Goal: Task Accomplishment & Management: Manage account settings

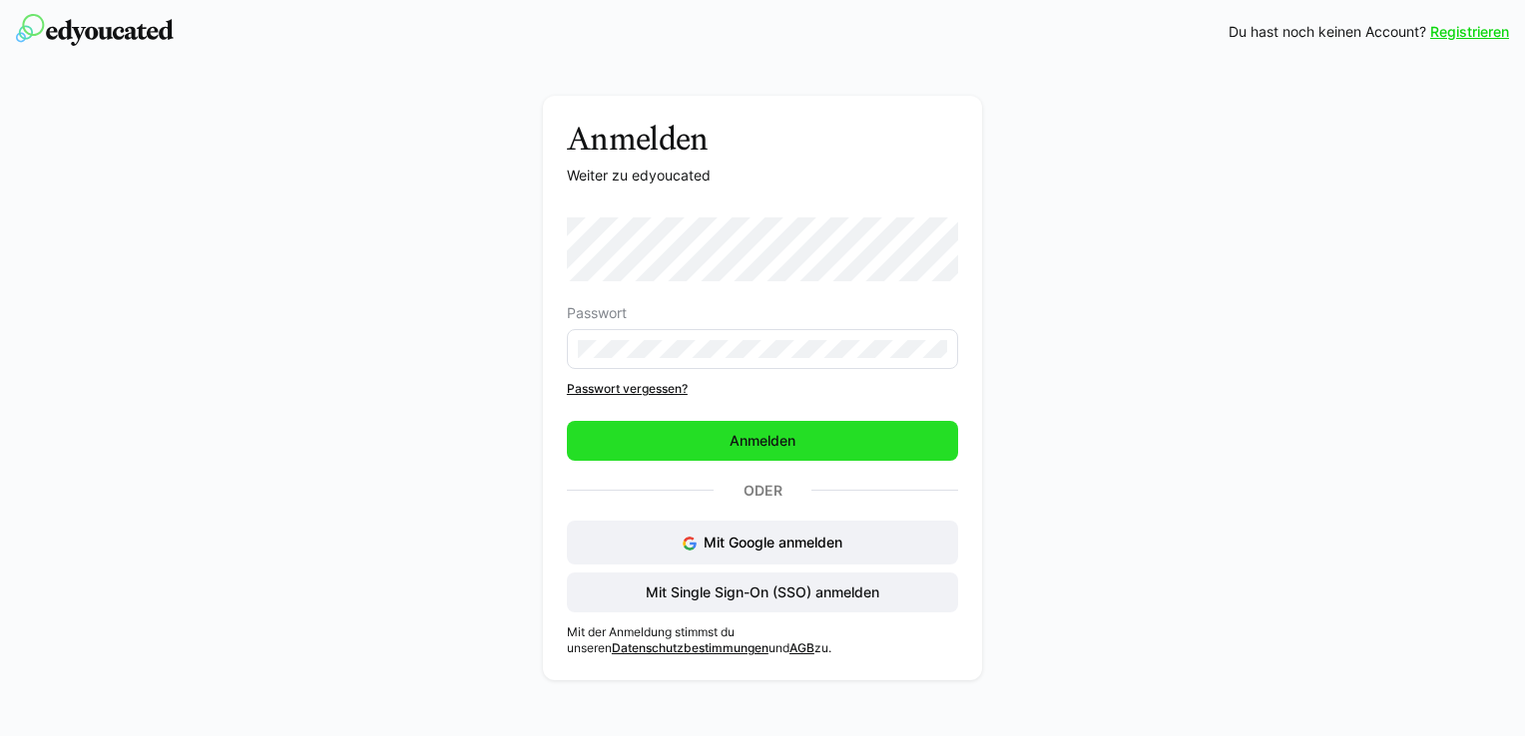
click at [737, 453] on span "Anmelden" at bounding box center [762, 441] width 391 height 40
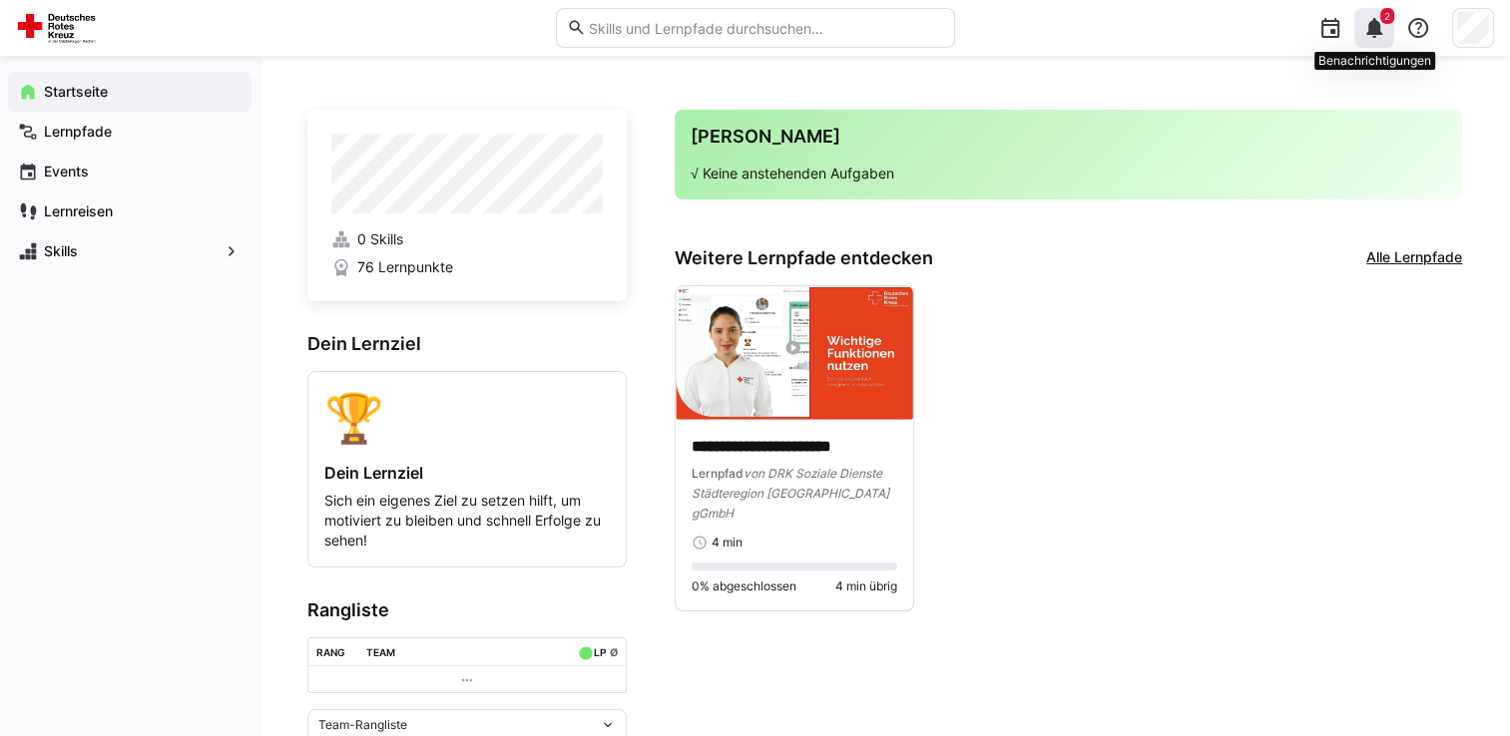
click at [1379, 26] on eds-icon at bounding box center [1374, 28] width 24 height 24
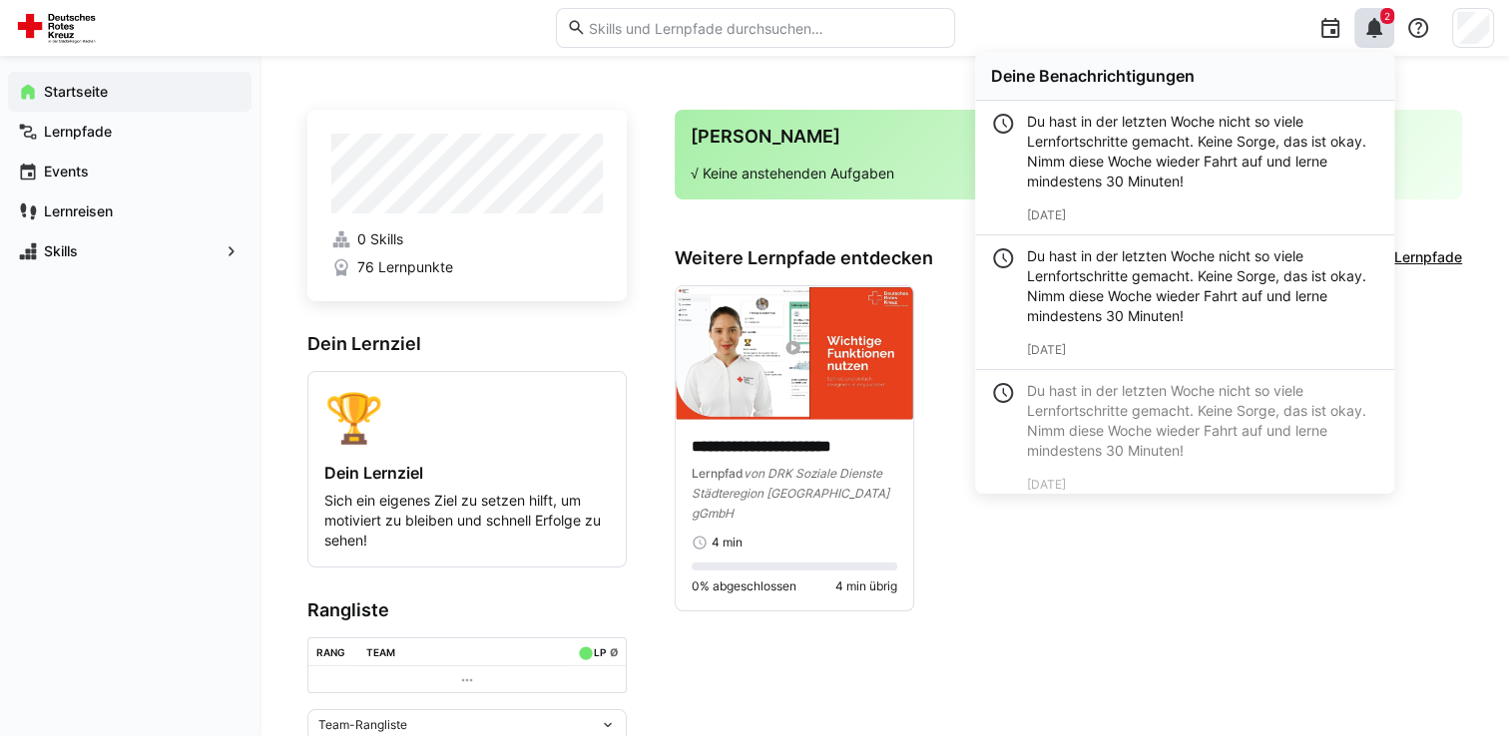
click at [1102, 573] on div "**********" at bounding box center [1068, 448] width 787 height 326
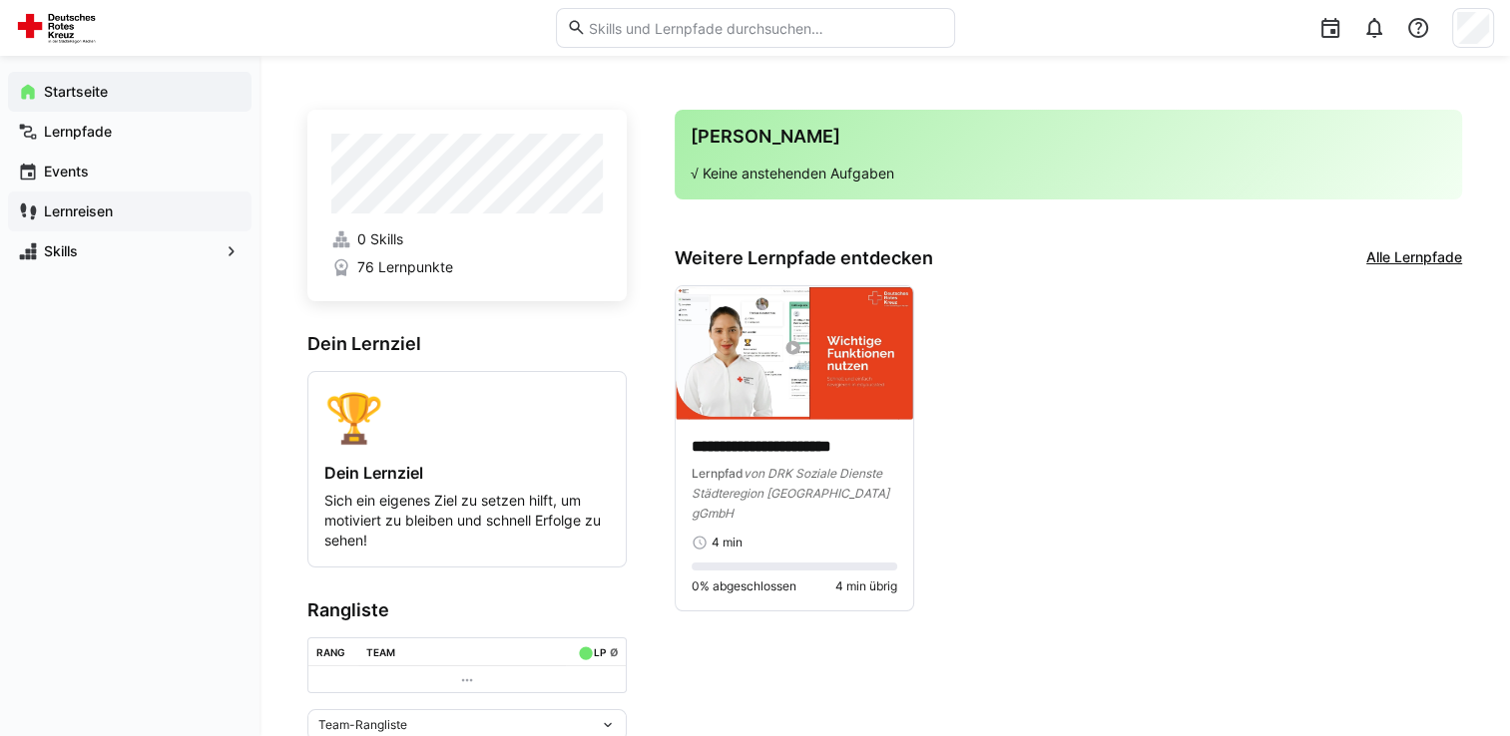
click at [0, 0] on app-navigation-label "Lernreisen" at bounding box center [0, 0] width 0 height 0
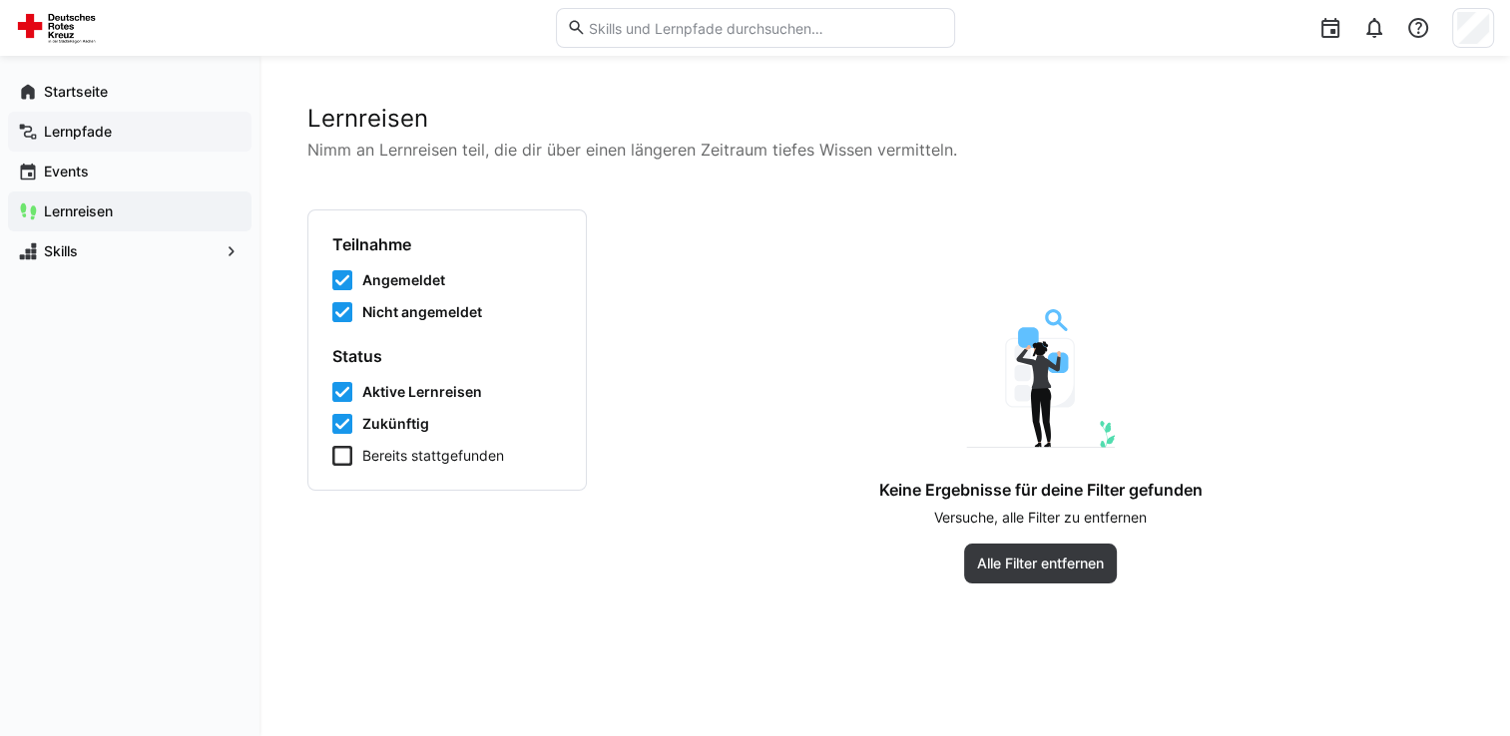
click at [0, 0] on app-navigation-label "Lernpfade" at bounding box center [0, 0] width 0 height 0
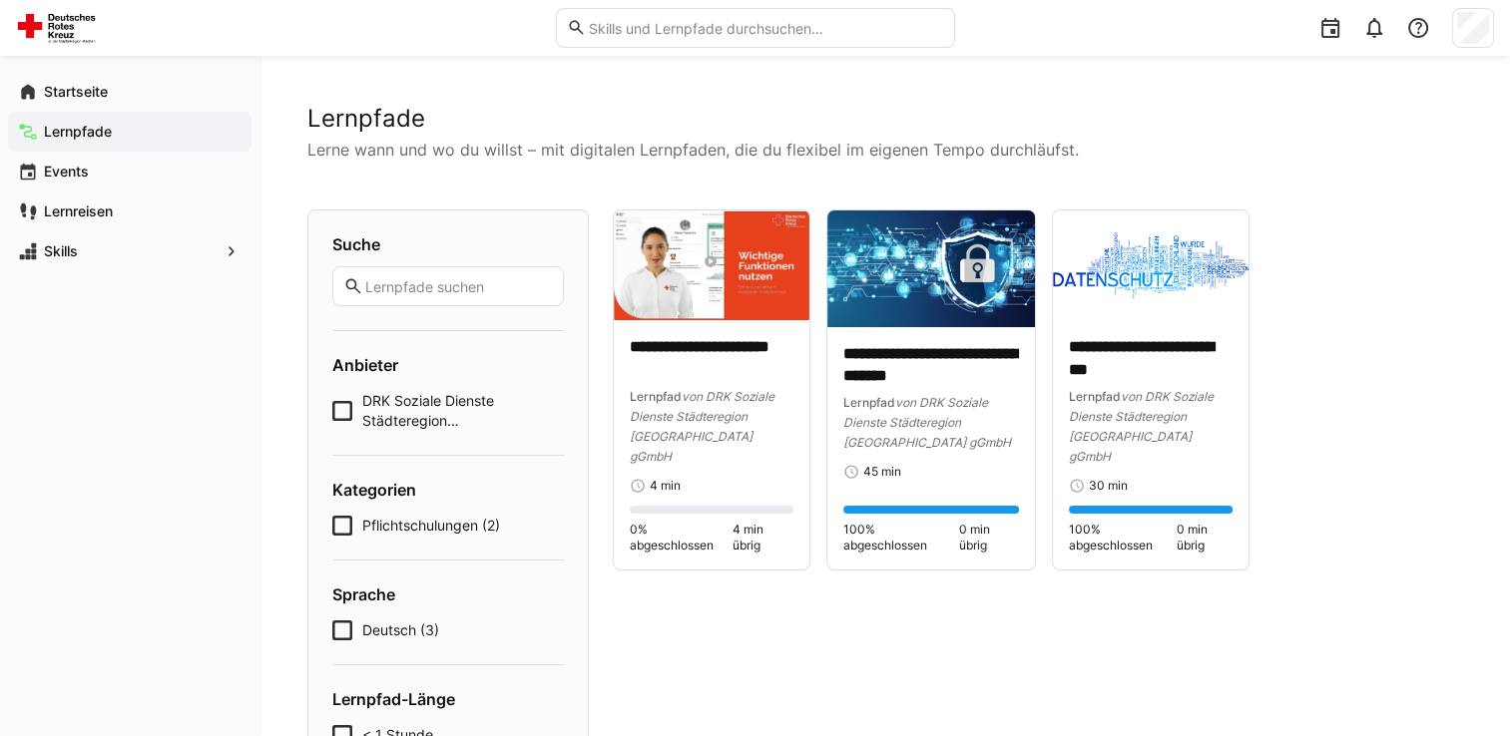
click at [340, 528] on icon at bounding box center [342, 526] width 20 height 20
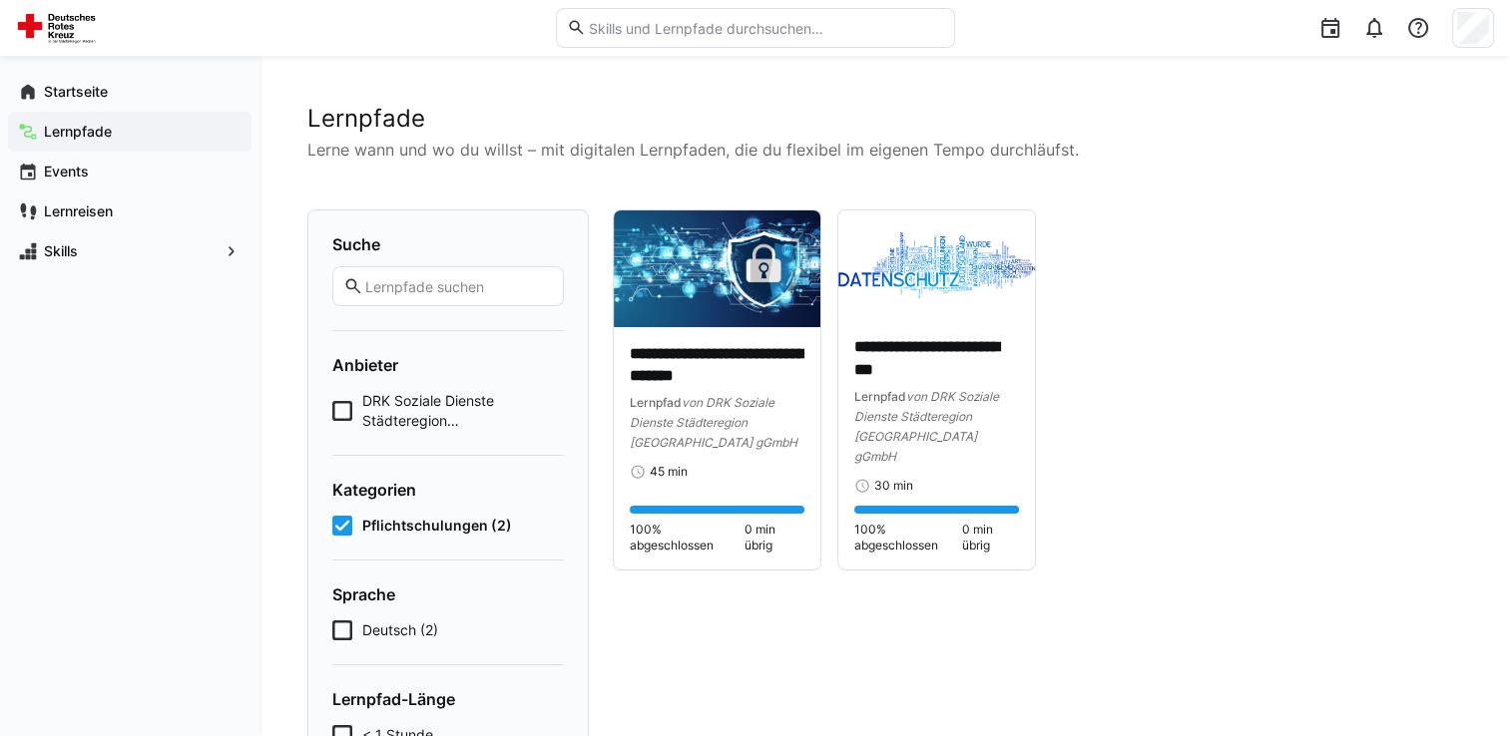
click at [335, 410] on icon at bounding box center [342, 411] width 20 height 20
click at [335, 626] on icon at bounding box center [342, 631] width 20 height 20
click at [340, 525] on icon at bounding box center [342, 526] width 20 height 20
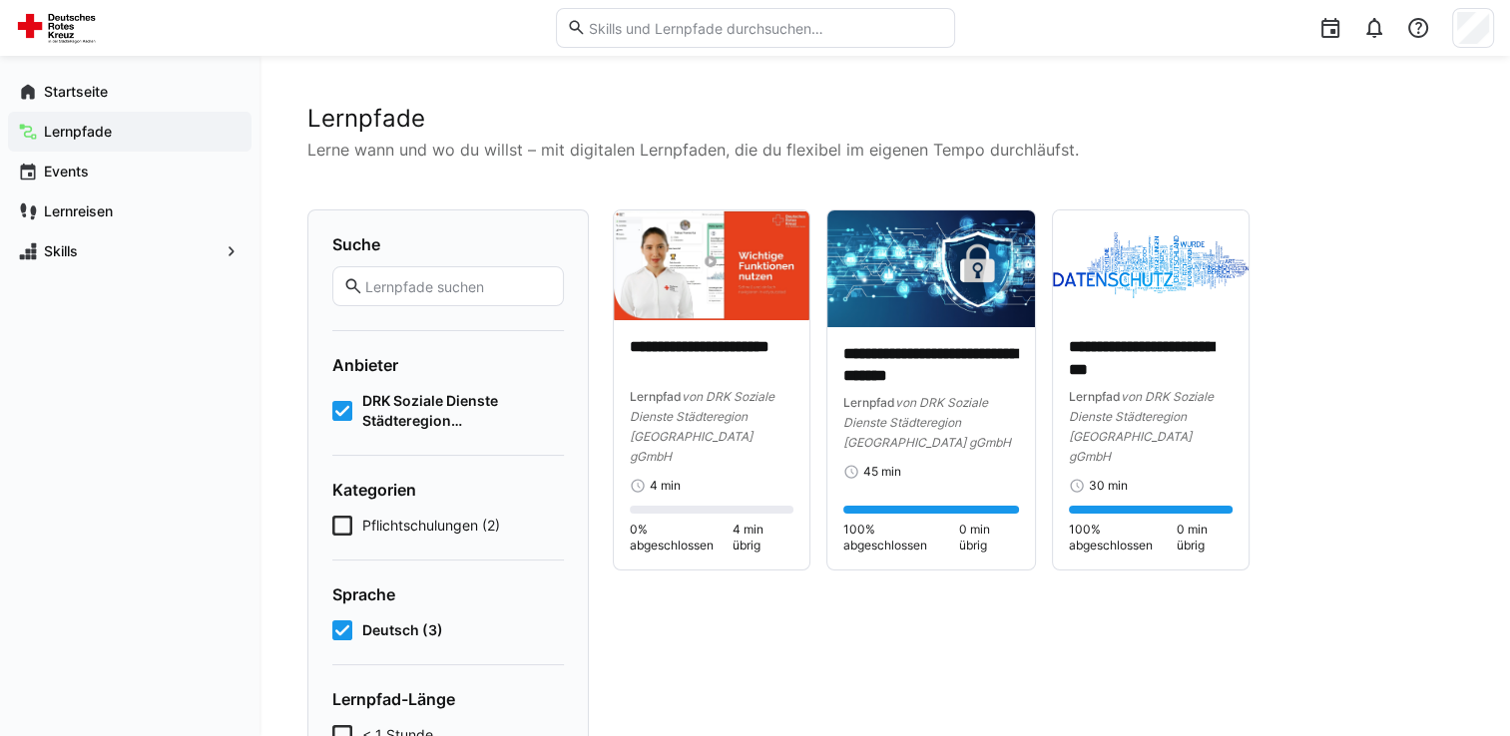
click at [340, 405] on icon at bounding box center [342, 411] width 20 height 20
click at [344, 628] on icon at bounding box center [342, 631] width 20 height 20
click at [0, 0] on app-navigation-label "Startseite" at bounding box center [0, 0] width 0 height 0
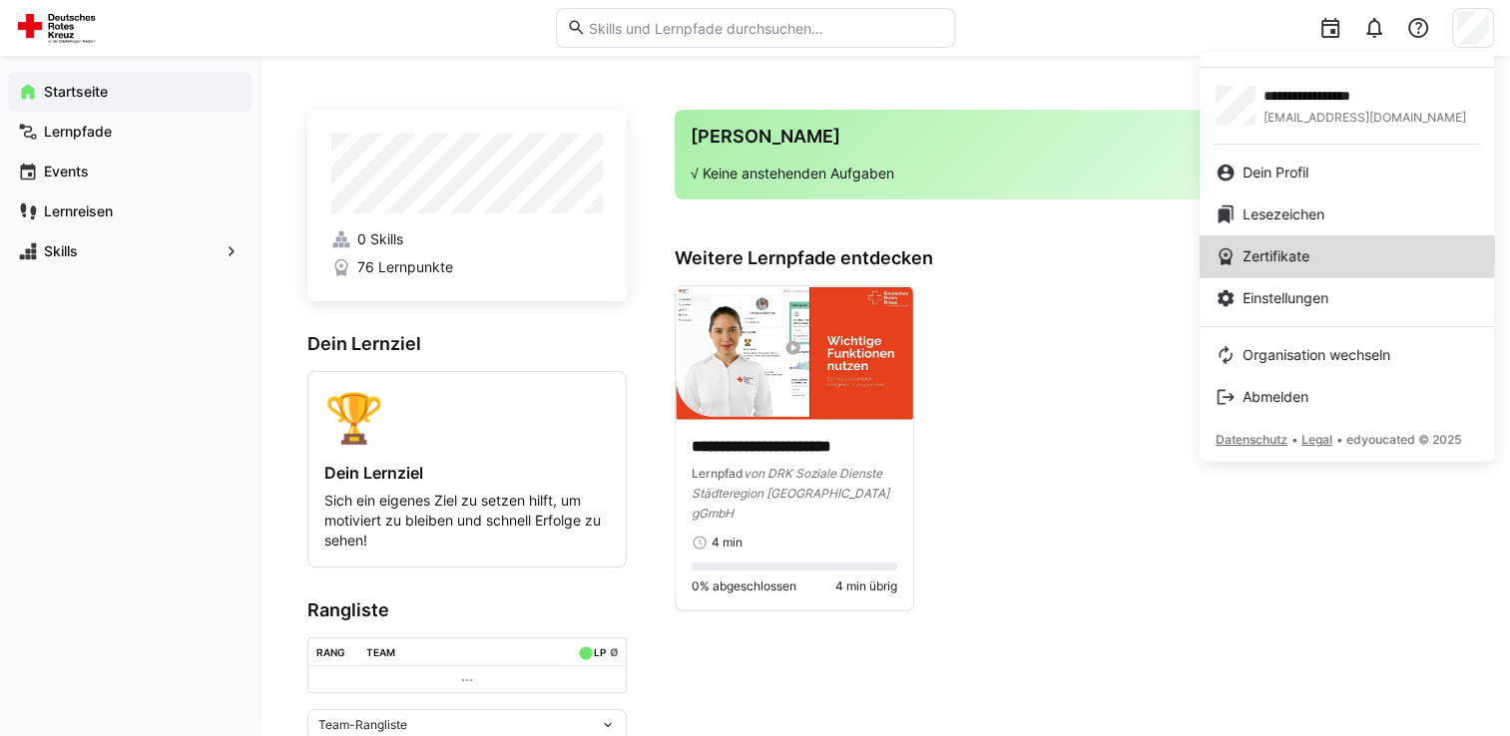
click at [1285, 252] on span "Zertifikate" at bounding box center [1275, 256] width 67 height 20
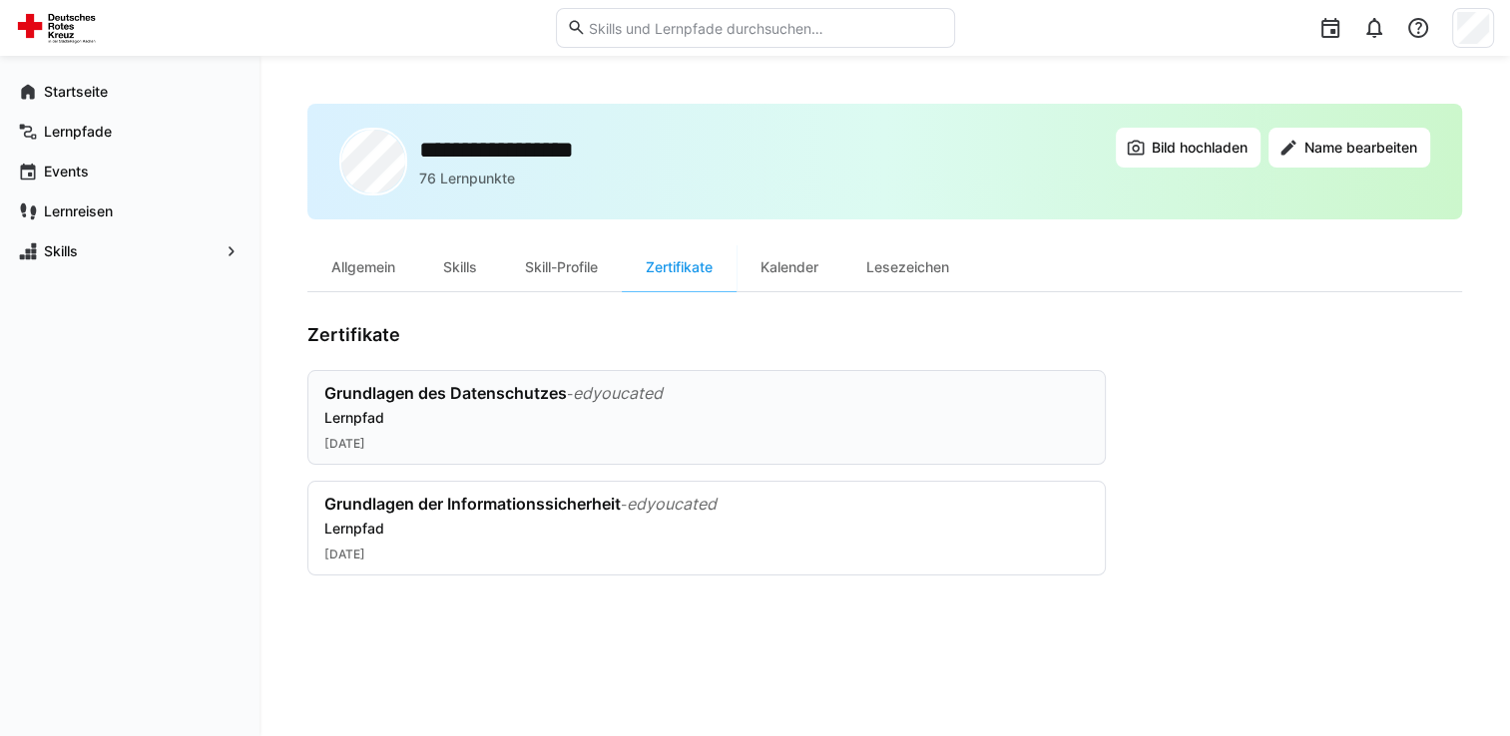
click at [586, 403] on div "Grundlagen des Datenschutzes - edyoucated Lernpfad" at bounding box center [706, 405] width 764 height 45
click at [0, 0] on app-navigation-label "Startseite" at bounding box center [0, 0] width 0 height 0
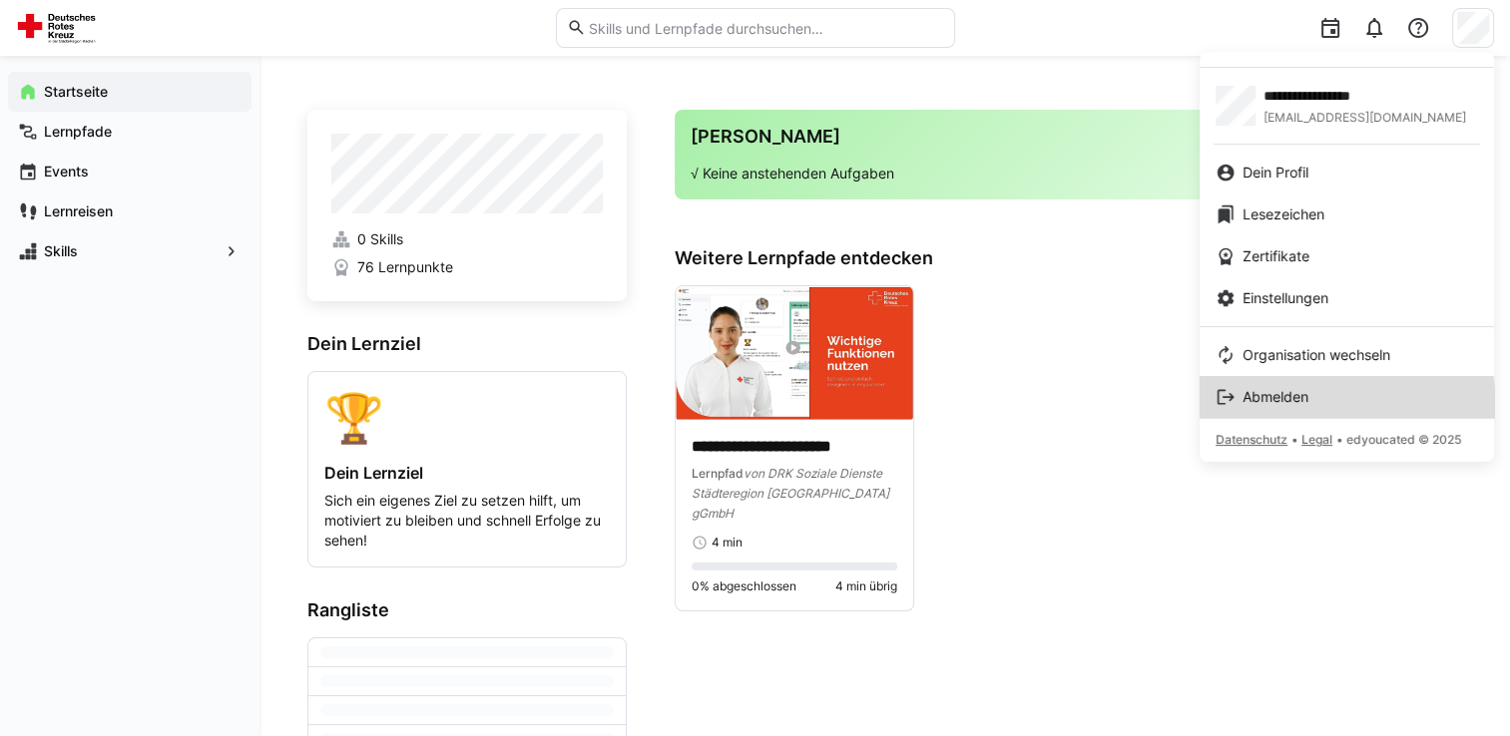
click at [1293, 407] on link "Abmelden" at bounding box center [1346, 397] width 294 height 42
